Goal: Entertainment & Leisure: Consume media (video, audio)

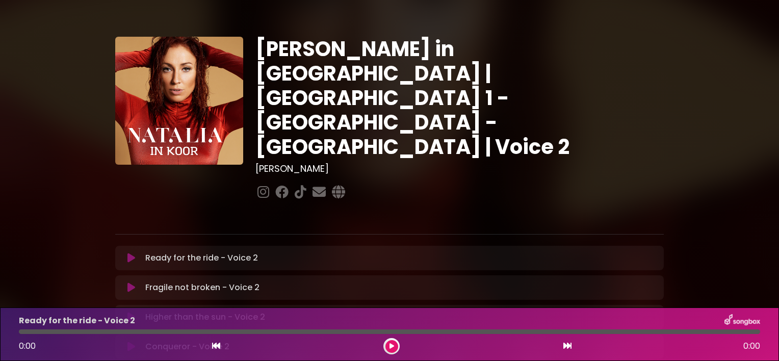
click at [131, 253] on icon at bounding box center [131, 258] width 8 height 10
click at [658, 129] on div "[PERSON_NAME] in [GEOGRAPHIC_DATA] | [GEOGRAPHIC_DATA] 1 - [GEOGRAPHIC_DATA] - …" at bounding box center [459, 120] width 420 height 166
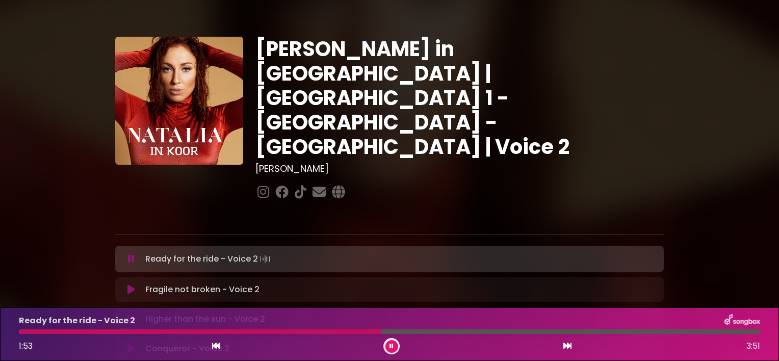
drag, startPoint x: 725, startPoint y: 333, endPoint x: 373, endPoint y: 330, distance: 351.6
click at [373, 330] on div at bounding box center [200, 331] width 362 height 5
drag, startPoint x: 371, startPoint y: 330, endPoint x: 60, endPoint y: 334, distance: 311.4
click at [60, 334] on div "Ready for the ride - Voice 2 1:51 3:51" at bounding box center [389, 334] width 753 height 40
click at [154, 283] on p "Fragile not broken - Voice 2 Loading Track..." at bounding box center [202, 289] width 114 height 12
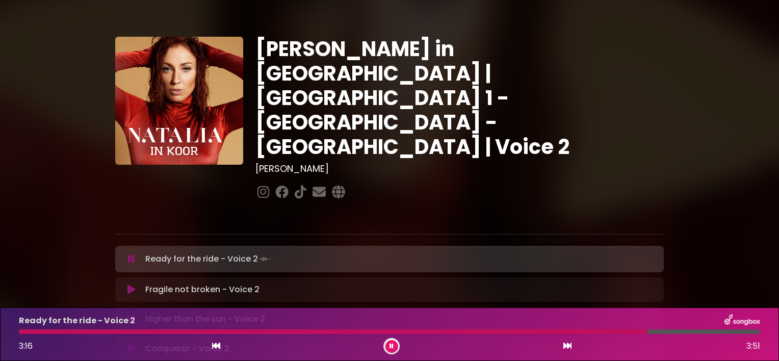
click at [136, 284] on button at bounding box center [131, 289] width 20 height 10
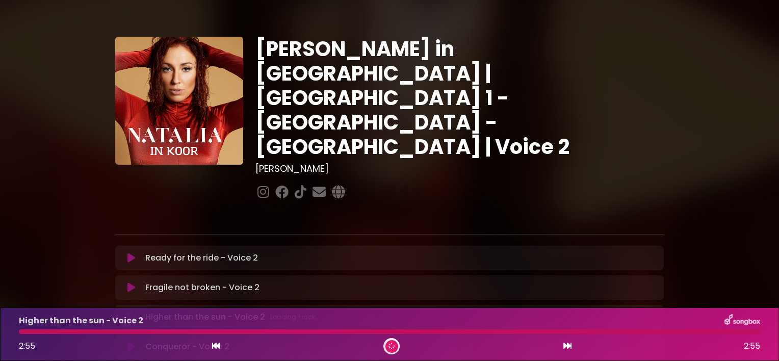
click at [29, 333] on div at bounding box center [389, 331] width 741 height 5
click at [24, 332] on div at bounding box center [389, 331] width 741 height 5
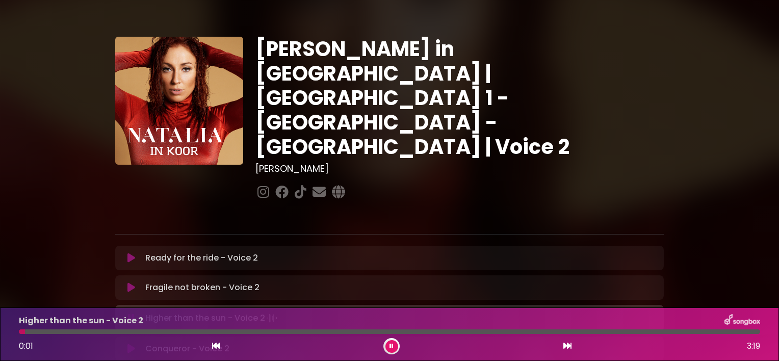
click at [128, 313] on icon at bounding box center [130, 318] width 7 height 11
click at [128, 282] on icon at bounding box center [131, 287] width 8 height 10
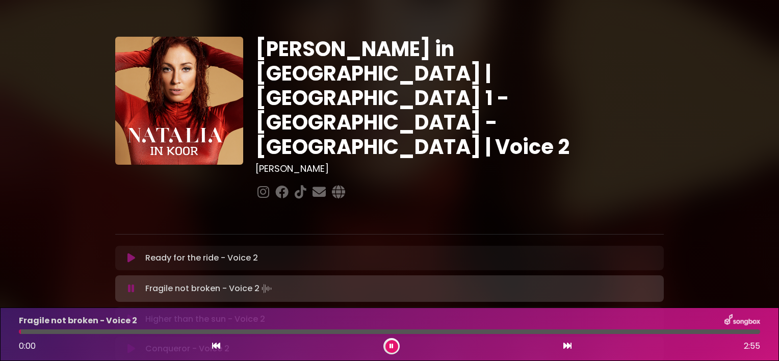
click at [128, 283] on icon at bounding box center [131, 288] width 7 height 10
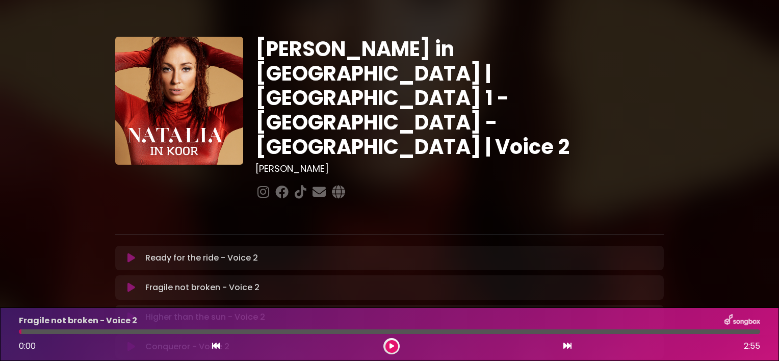
click at [126, 282] on button at bounding box center [131, 287] width 20 height 10
click at [389, 344] on icon at bounding box center [391, 346] width 4 height 6
